Goal: Information Seeking & Learning: Understand process/instructions

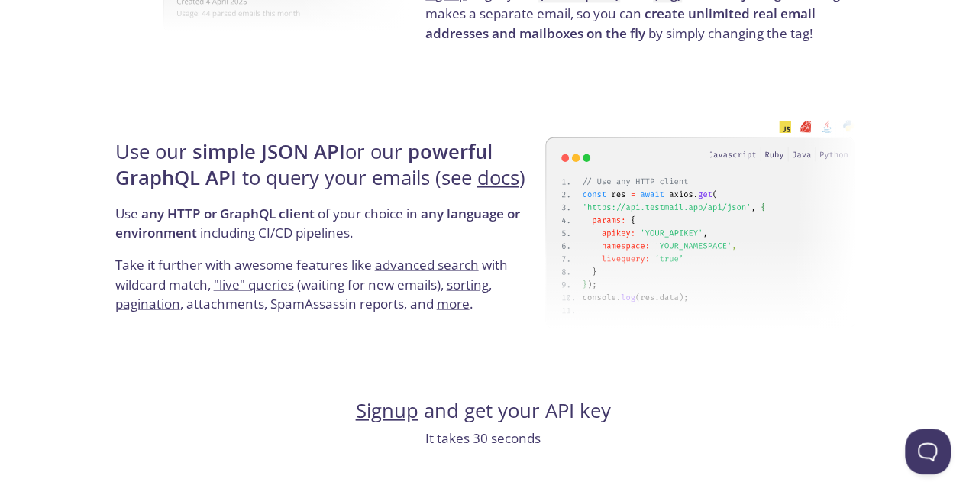
scroll to position [1380, 0]
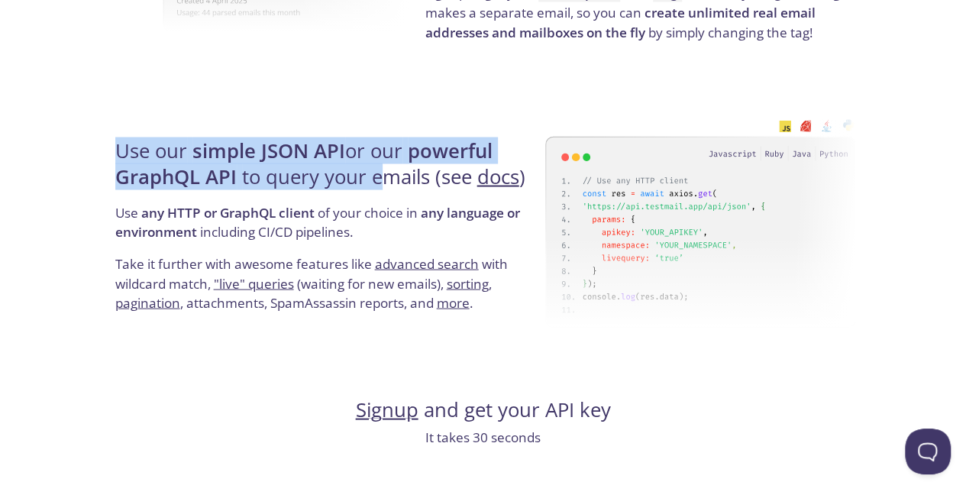
drag, startPoint x: 89, startPoint y: 144, endPoint x: 388, endPoint y: 174, distance: 301.0
click at [388, 174] on div "testmail .app Product Pricing Docs Blog Signup Signin Simple email testing Love…" at bounding box center [483, 431] width 966 height 3592
click at [134, 105] on div "Use our simple JSON API or our powerful GraphQL API to query your emails (see d…" at bounding box center [328, 225] width 435 height 246
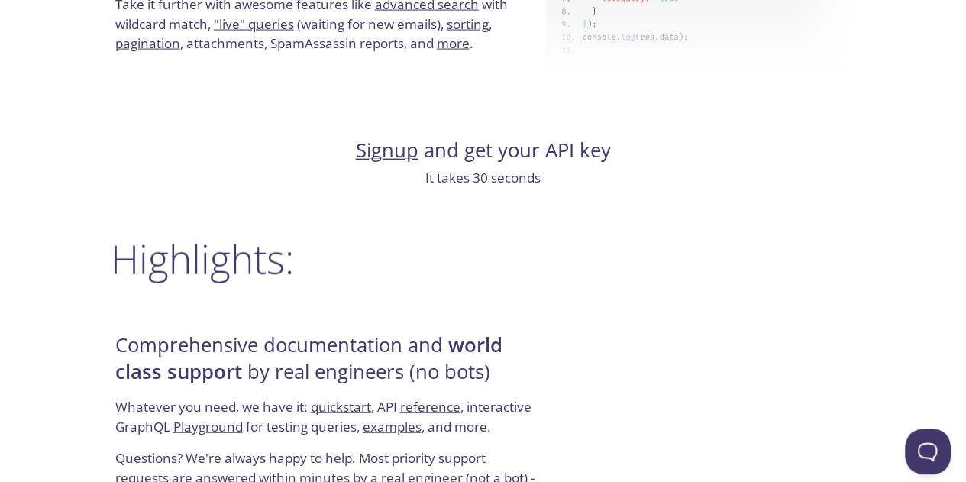
scroll to position [1644, 0]
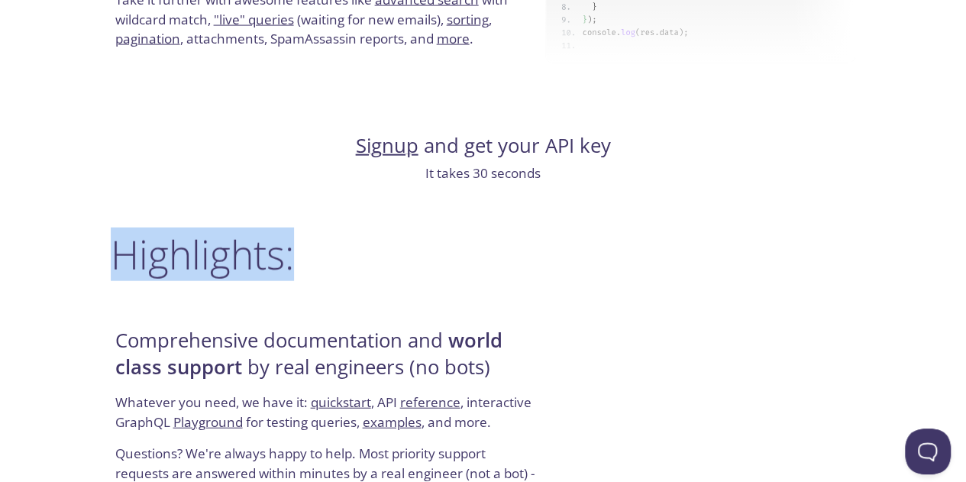
drag, startPoint x: 69, startPoint y: 228, endPoint x: 302, endPoint y: 274, distance: 237.6
click at [302, 274] on div "testmail .app Product Pricing Docs Blog Signup Signin Simple email testing Love…" at bounding box center [483, 167] width 966 height 3592
click at [139, 221] on div "testmail .app Product Pricing Docs Blog Signup Signin Simple email testing Love…" at bounding box center [483, 167] width 782 height 3592
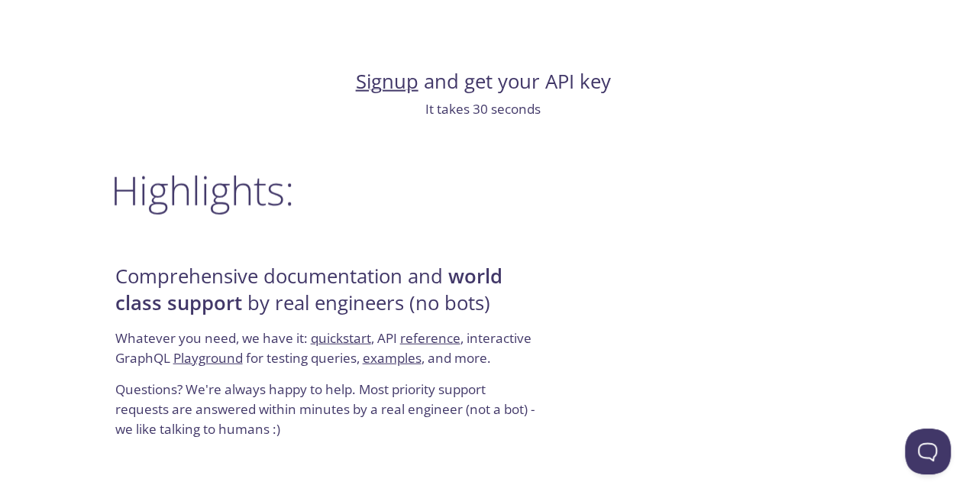
scroll to position [1715, 0]
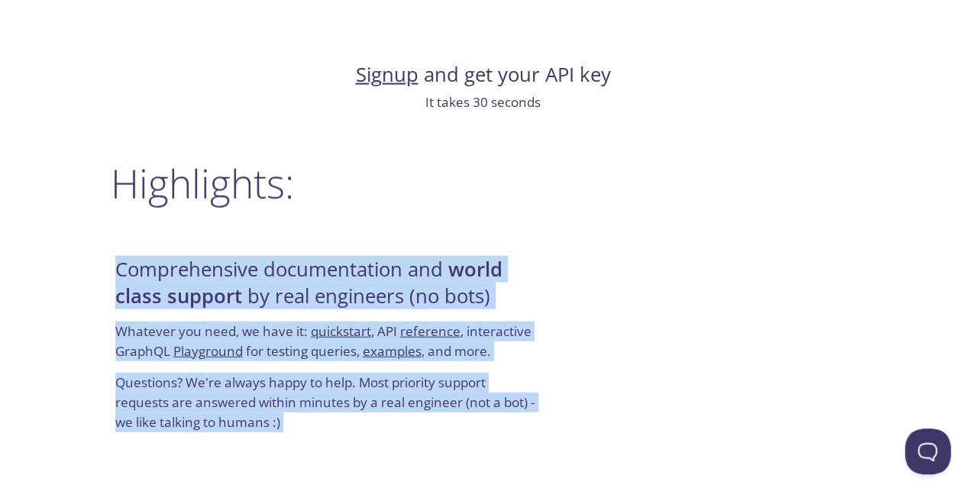
drag, startPoint x: 107, startPoint y: 274, endPoint x: 289, endPoint y: 429, distance: 239.0
click at [289, 429] on div "testmail .app Product Pricing Docs Blog Signup Signin Simple email testing Neve…" at bounding box center [483, 96] width 782 height 3592
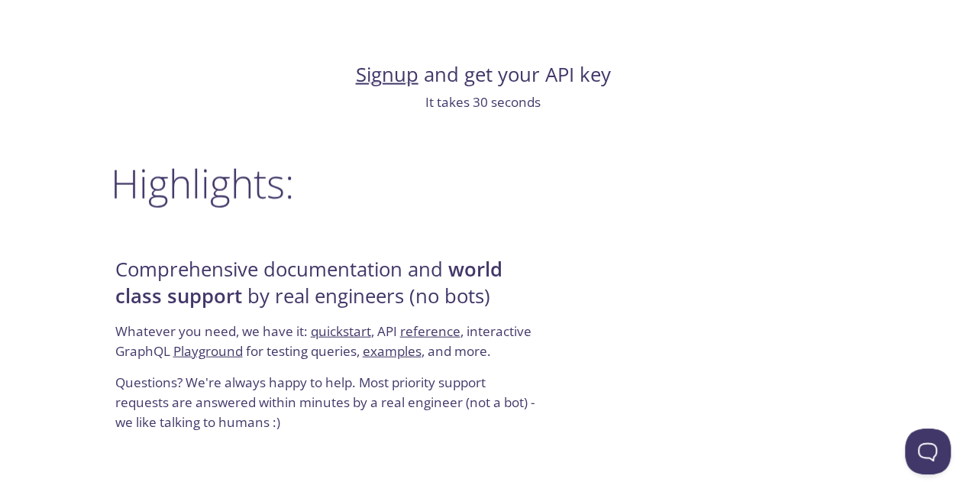
click at [83, 196] on div "testmail .app Product Pricing Docs Blog Signup Signin Simple email testing Neve…" at bounding box center [483, 96] width 966 height 3592
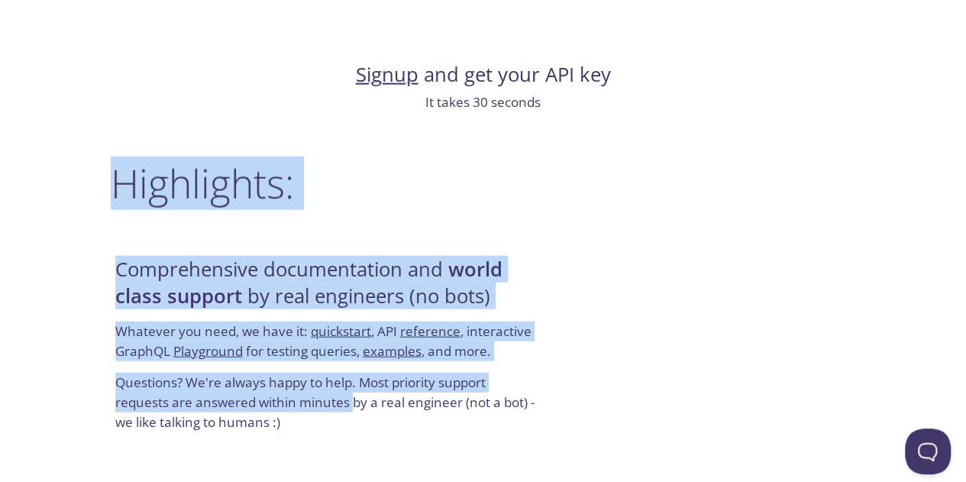
drag, startPoint x: 83, startPoint y: 196, endPoint x: 354, endPoint y: 407, distance: 344.1
click at [354, 407] on div "testmail .app Product Pricing Docs Blog Signup Signin Simple email testing Love…" at bounding box center [483, 96] width 966 height 3592
click at [48, 244] on div "testmail .app Product Pricing Docs Blog Signup Signin Simple email testing Love…" at bounding box center [483, 96] width 966 height 3592
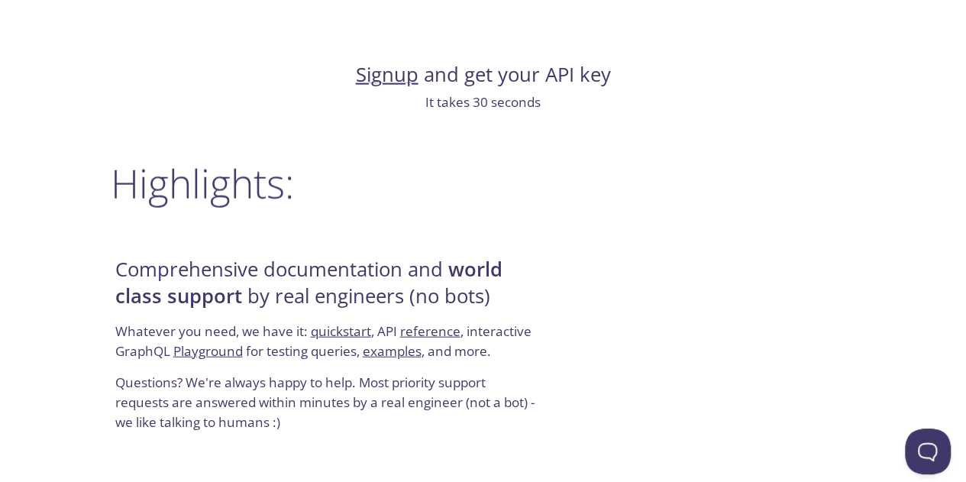
scroll to position [1738, 0]
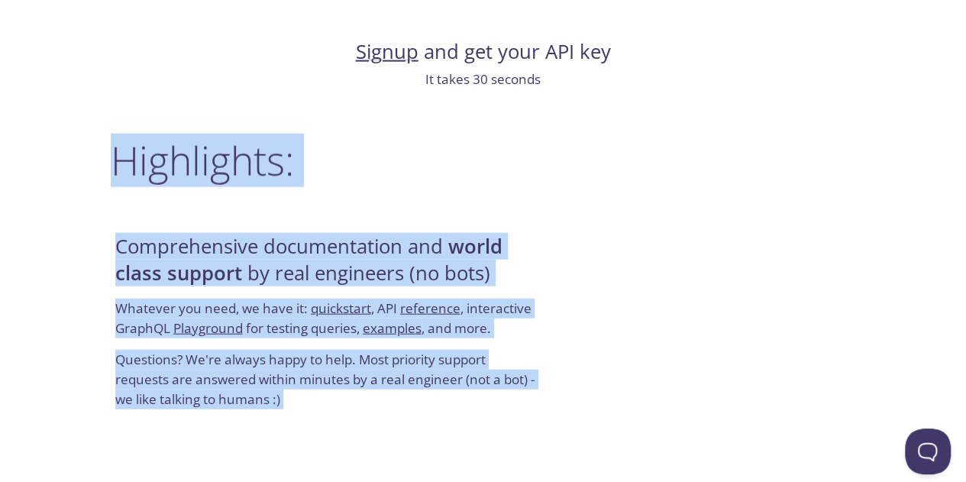
drag, startPoint x: 76, startPoint y: 141, endPoint x: 324, endPoint y: 406, distance: 362.1
click at [324, 406] on div "testmail .app Product Pricing Docs Blog Signup Signin Simple email testing Neve…" at bounding box center [483, 73] width 966 height 3592
click at [73, 146] on div "testmail .app Product Pricing Docs Blog Signup Signin Simple email testing Neve…" at bounding box center [483, 73] width 966 height 3592
drag, startPoint x: 54, startPoint y: 143, endPoint x: 329, endPoint y: 400, distance: 376.2
click at [329, 400] on div "testmail .app Product Pricing Docs Blog Signup Signin Simple email testing Neve…" at bounding box center [483, 73] width 966 height 3592
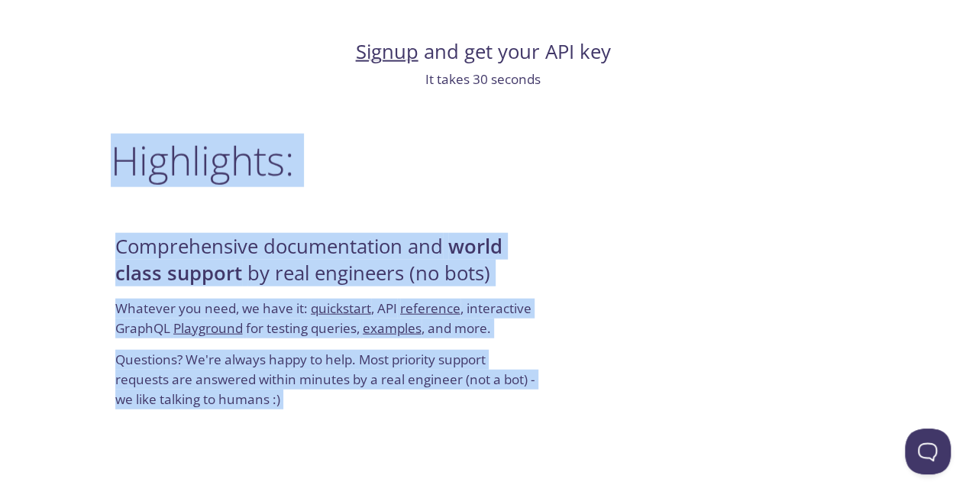
click at [58, 151] on div "testmail .app Product Pricing Docs Blog Signup Signin Simple email testing Love…" at bounding box center [483, 73] width 966 height 3592
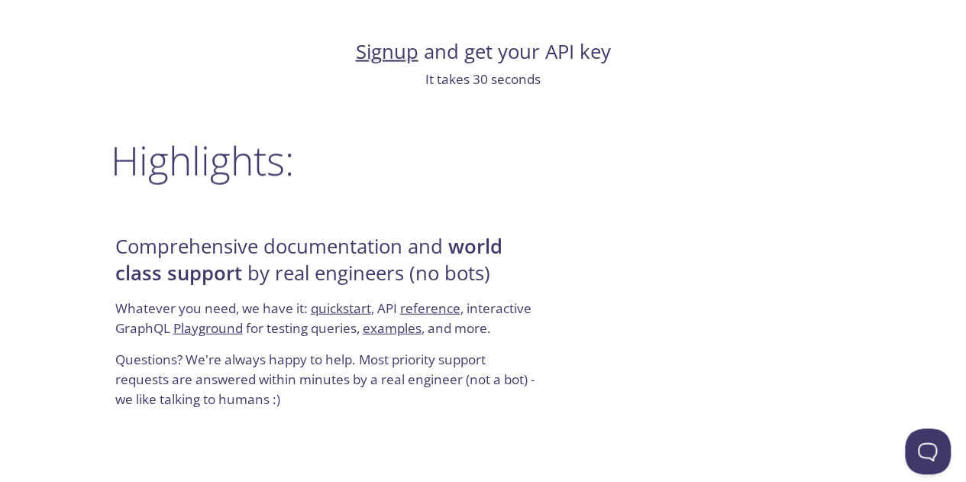
click at [58, 151] on div "testmail .app Product Pricing Docs Blog Signup Signin Simple email testing Love…" at bounding box center [483, 73] width 966 height 3592
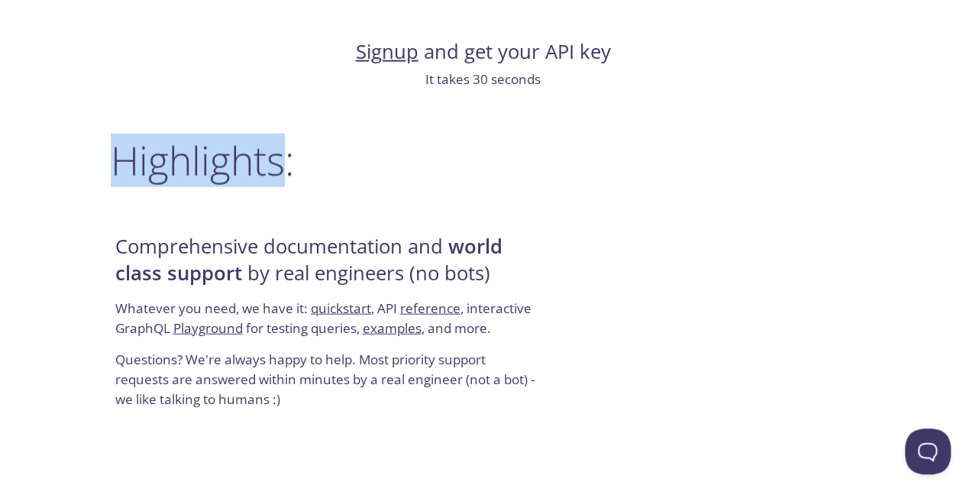
click at [58, 151] on div "testmail .app Product Pricing Docs Blog Signup Signin Simple email testing Love…" at bounding box center [483, 73] width 966 height 3592
click at [52, 140] on div "testmail .app Product Pricing Docs Blog Signup Signin Simple email testing Love…" at bounding box center [483, 73] width 966 height 3592
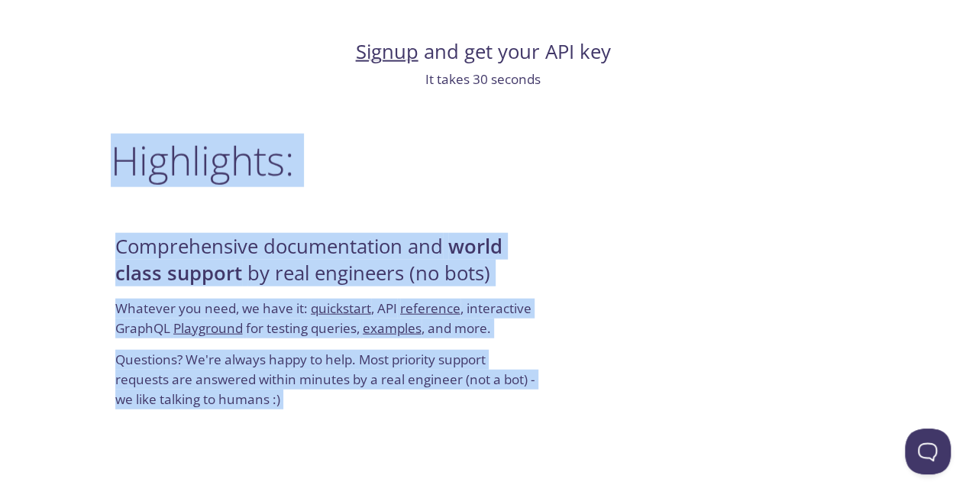
drag, startPoint x: 106, startPoint y: 155, endPoint x: 301, endPoint y: 428, distance: 335.1
click at [301, 428] on div "testmail .app Product Pricing Docs Blog Signup Signin Simple email testing Neve…" at bounding box center [483, 73] width 782 height 3592
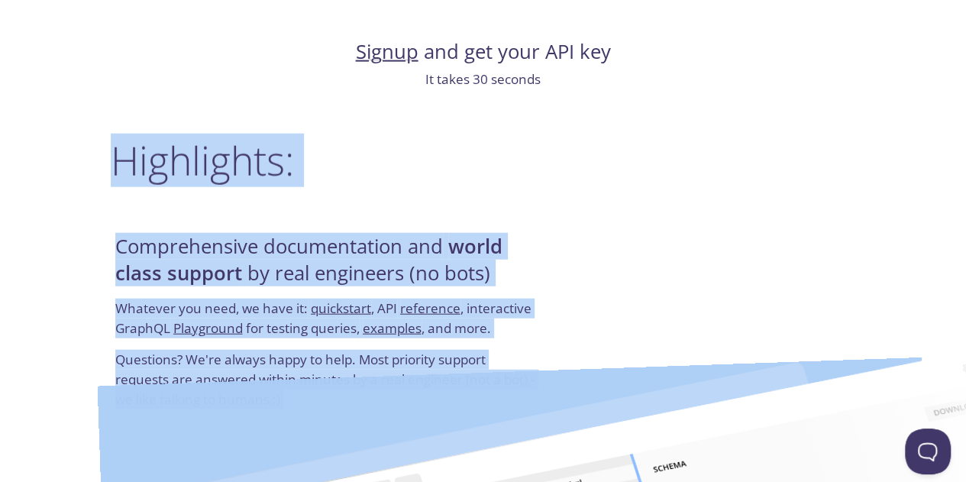
scroll to position [1863, 0]
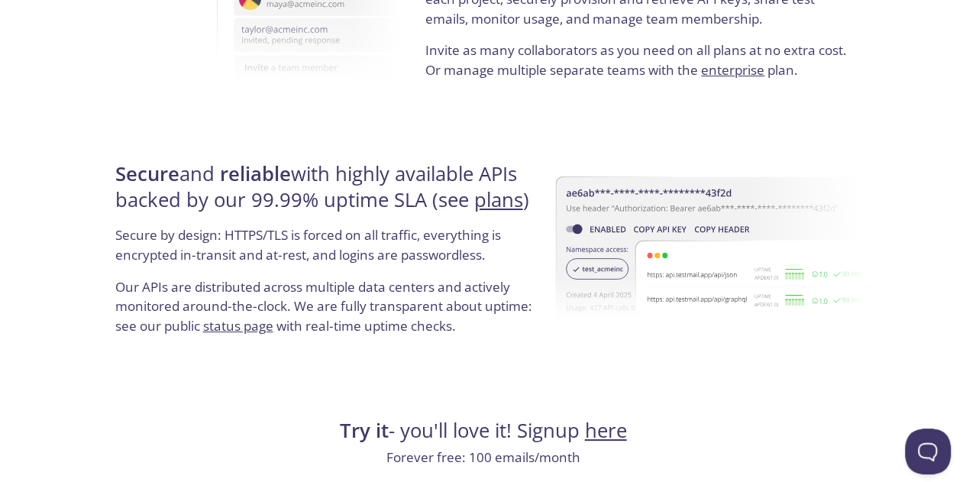
scroll to position [2822, 0]
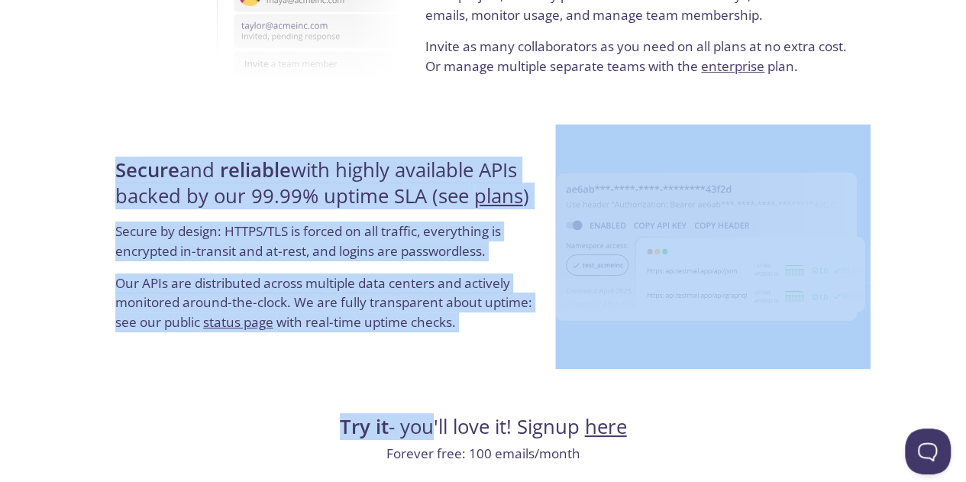
drag, startPoint x: 57, startPoint y: 176, endPoint x: 429, endPoint y: 397, distance: 433.6
click at [477, 328] on p "Our APIs are distributed across multiple data centers and actively monitored ar…" at bounding box center [327, 308] width 425 height 71
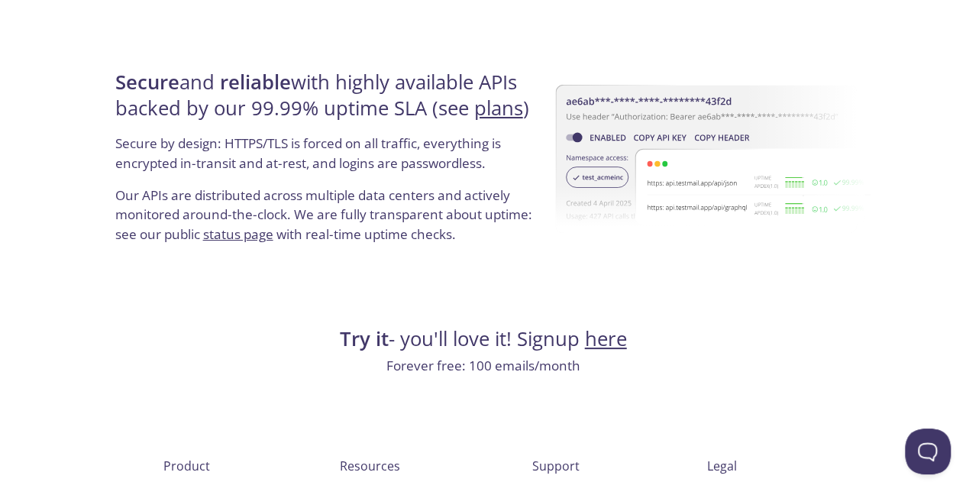
scroll to position [3011, 0]
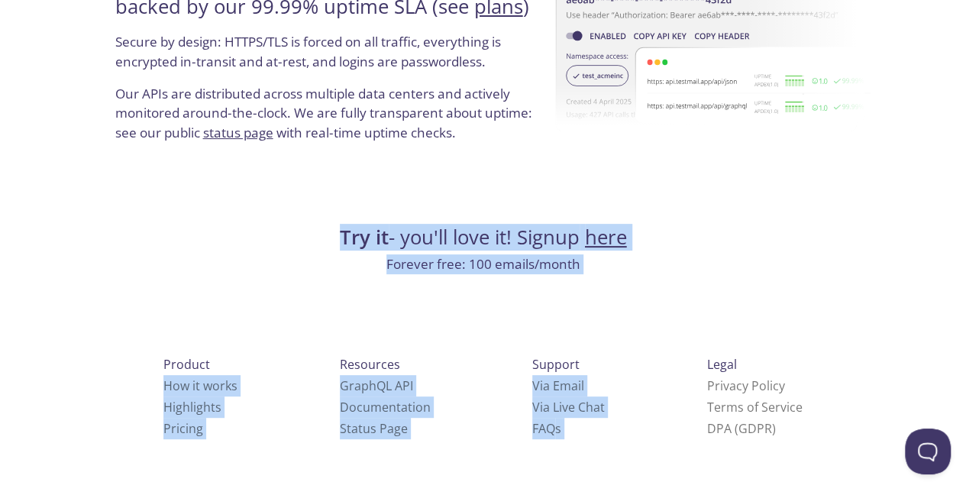
drag, startPoint x: 307, startPoint y: 233, endPoint x: 539, endPoint y: 291, distance: 239.4
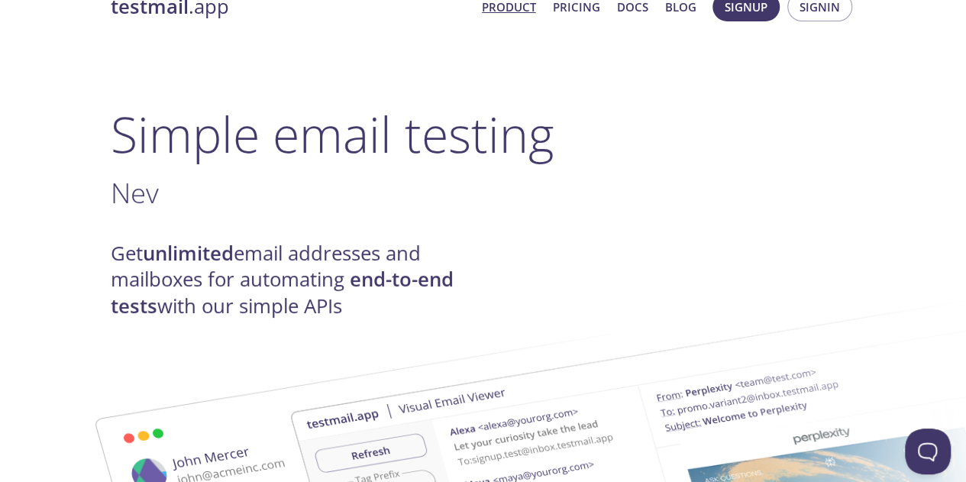
scroll to position [32, 0]
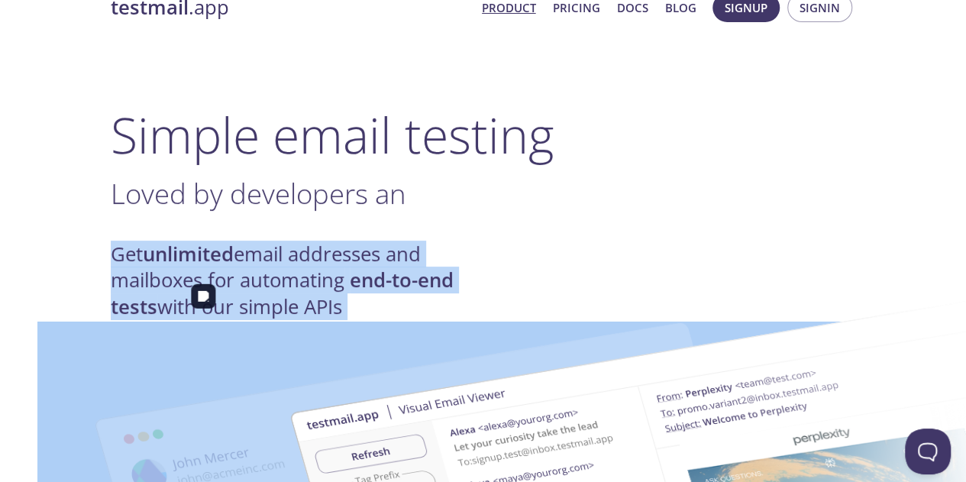
drag, startPoint x: 80, startPoint y: 254, endPoint x: 391, endPoint y: 317, distance: 317.3
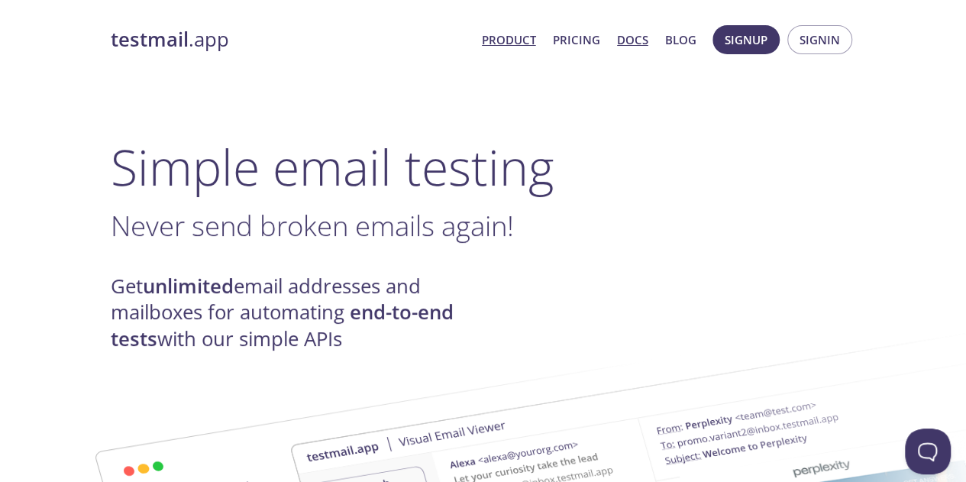
click at [642, 38] on link "Docs" at bounding box center [632, 40] width 31 height 20
